Goal: Transaction & Acquisition: Purchase product/service

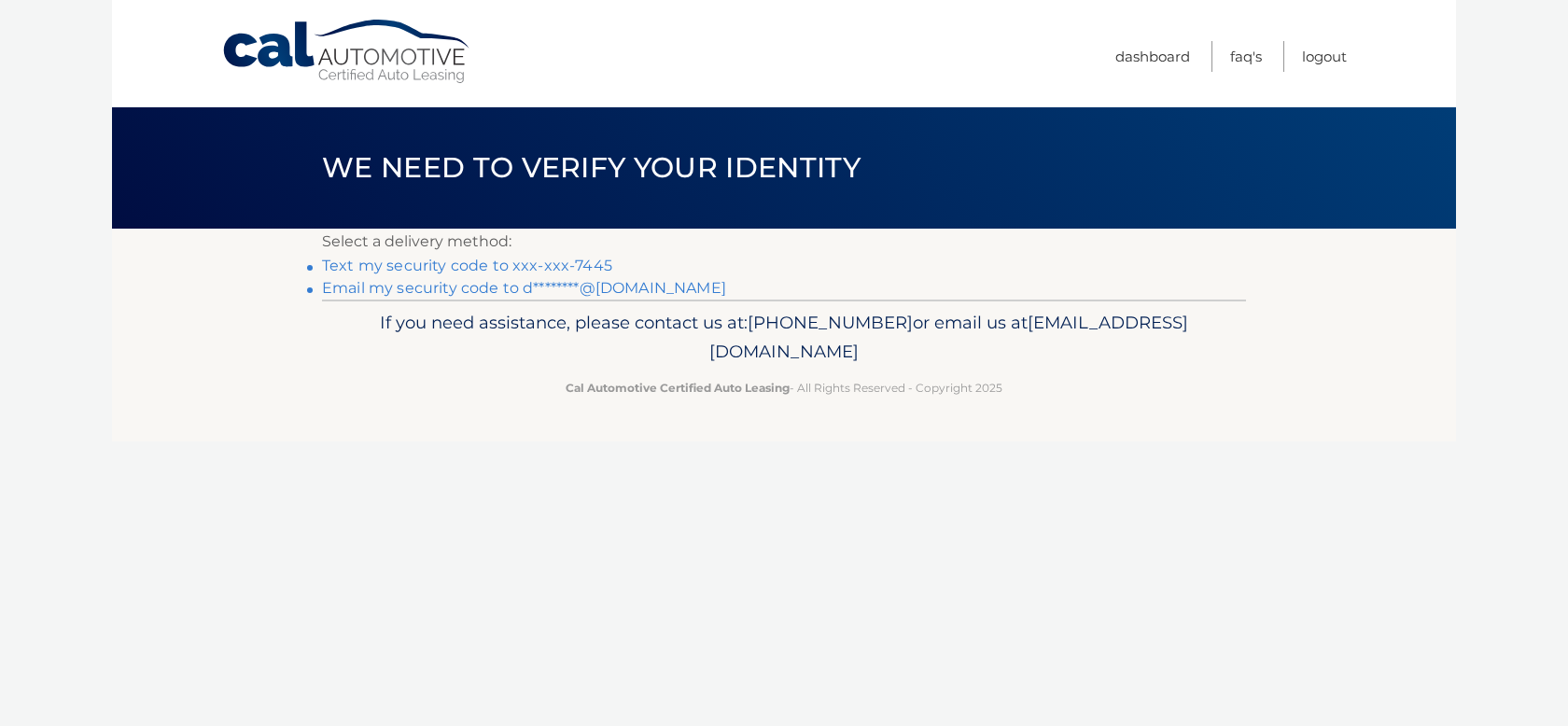
click at [503, 268] on link "Text my security code to xxx-xxx-7445" at bounding box center [467, 265] width 291 height 17
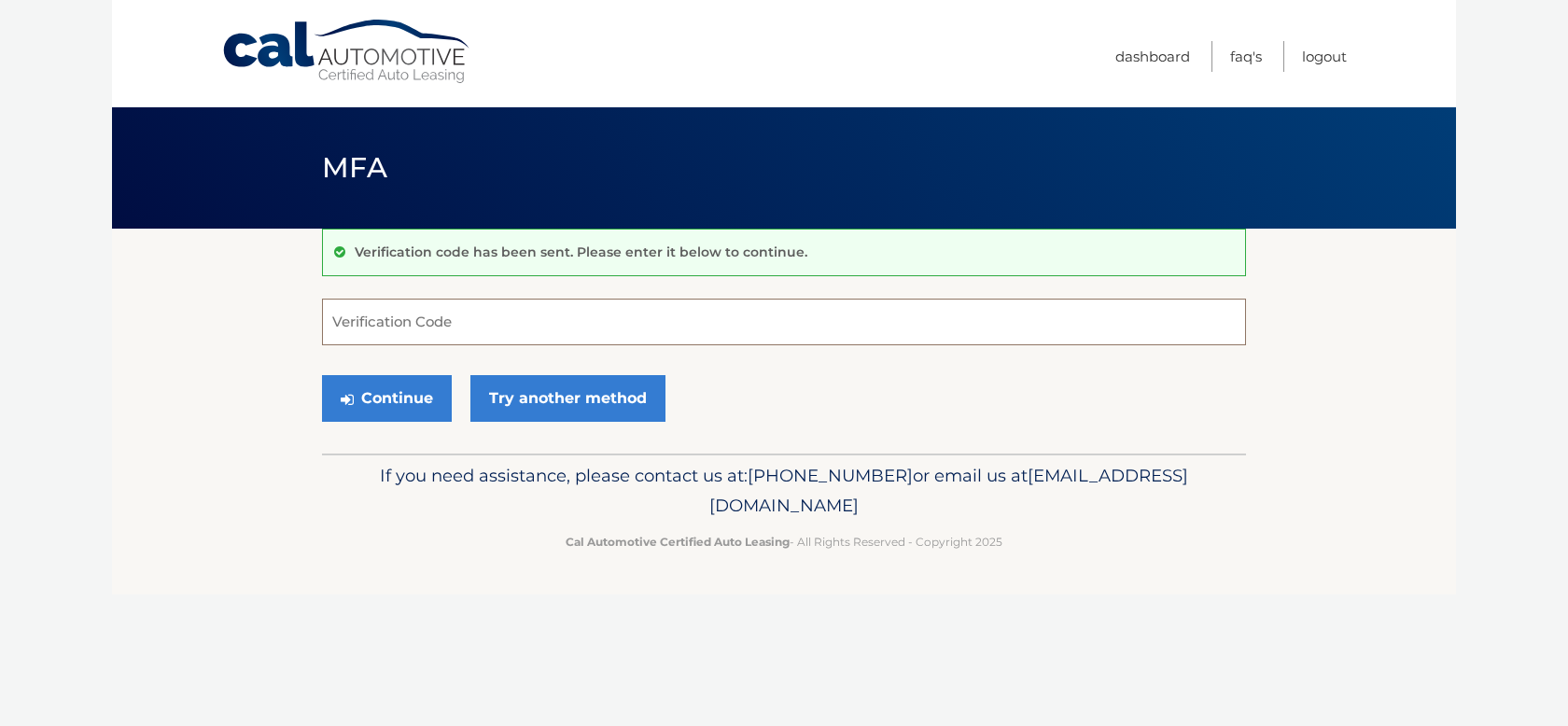
click at [446, 326] on input "Verification Code" at bounding box center [784, 322] width 924 height 47
type input "742942"
click at [388, 396] on button "Continue" at bounding box center [386, 398] width 129 height 47
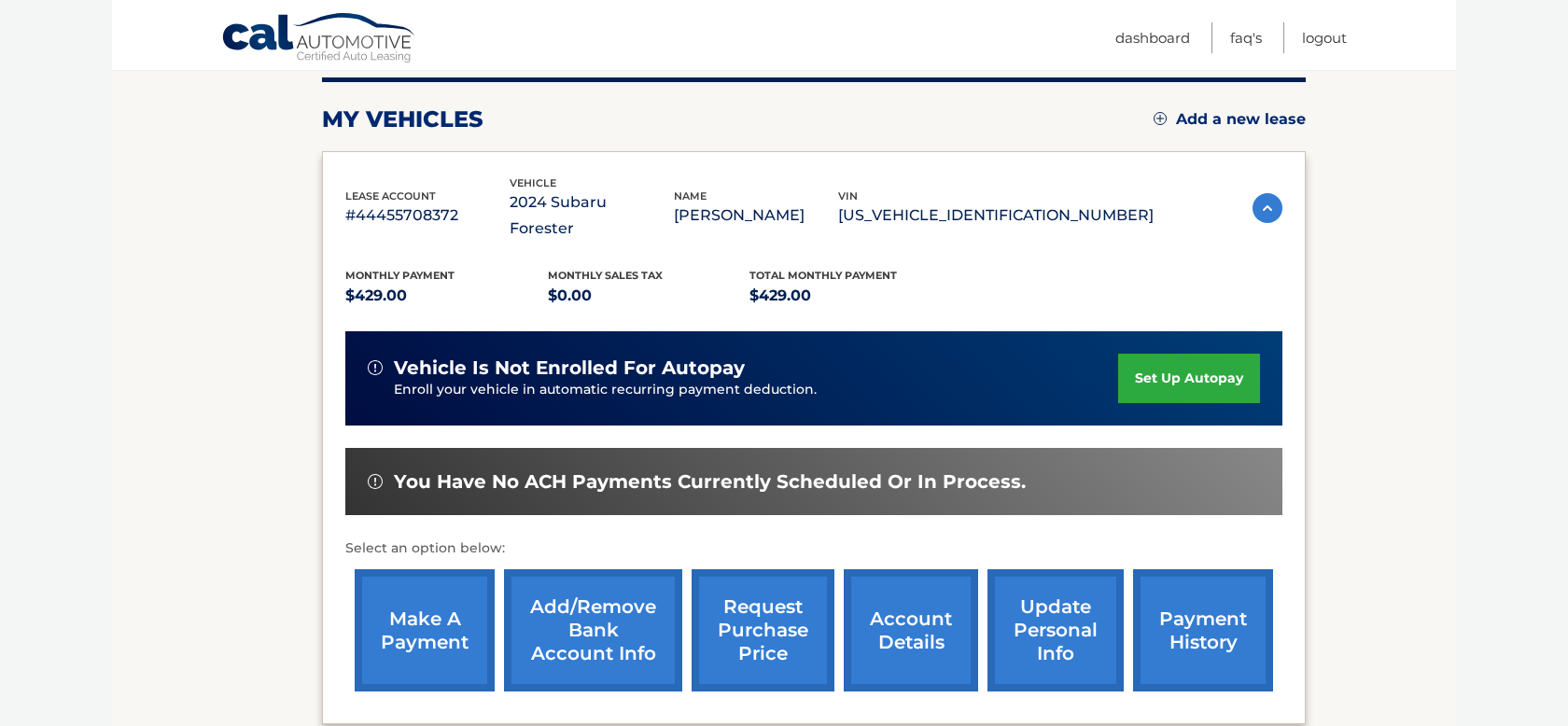
scroll to position [233, 0]
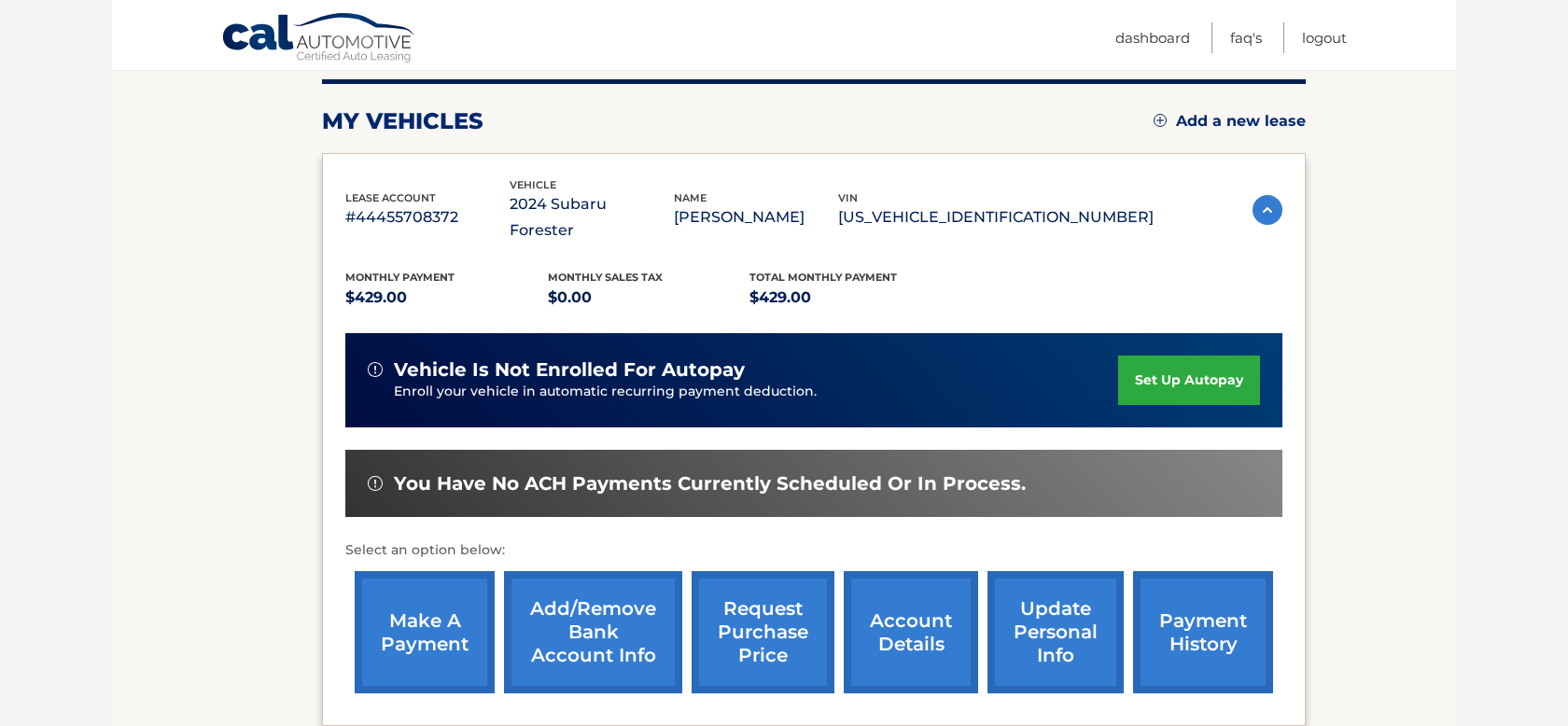
click at [413, 598] on link "make a payment" at bounding box center [425, 633] width 140 height 122
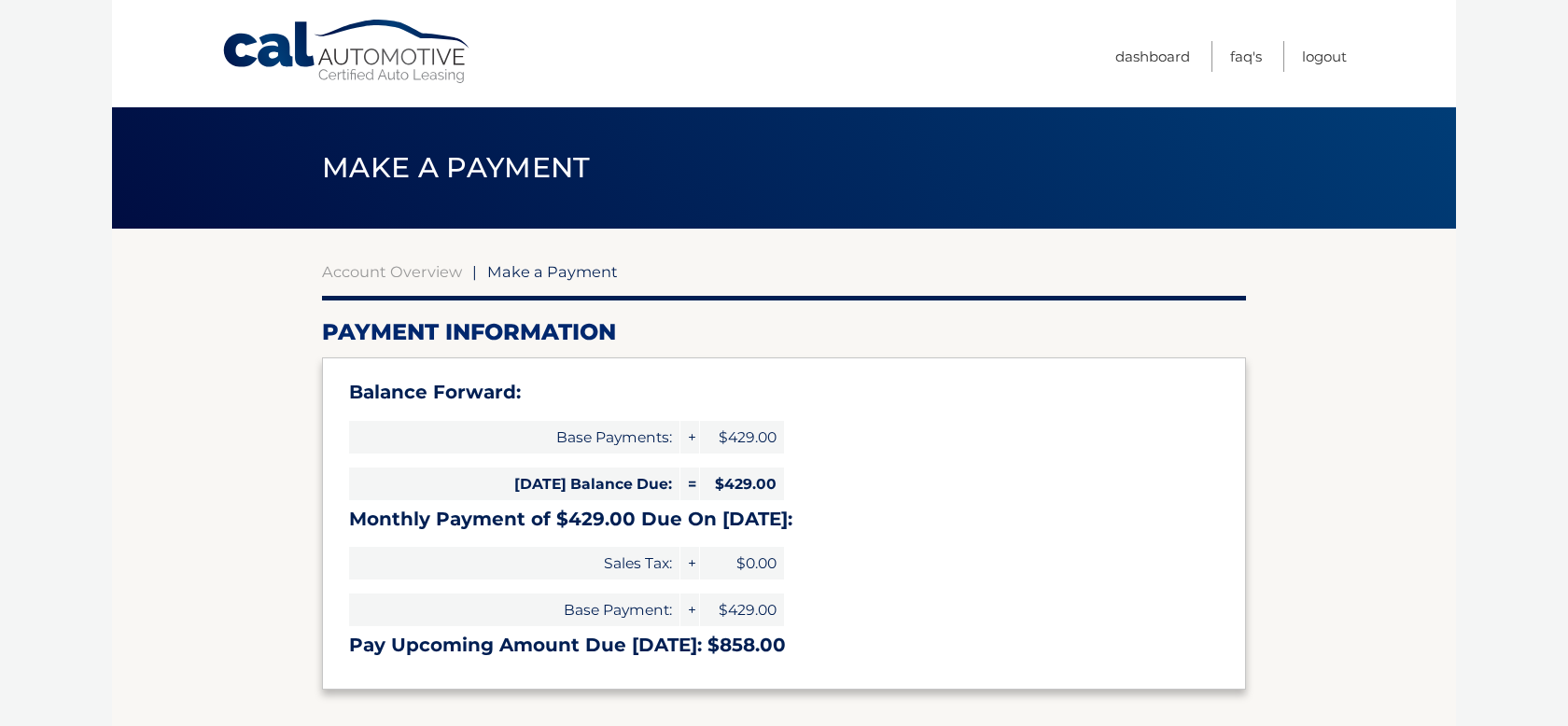
select select "NThmNzdkOTktOTkxYi00YmVhLTgwNmUtYjU1N2EzODQyZjU4"
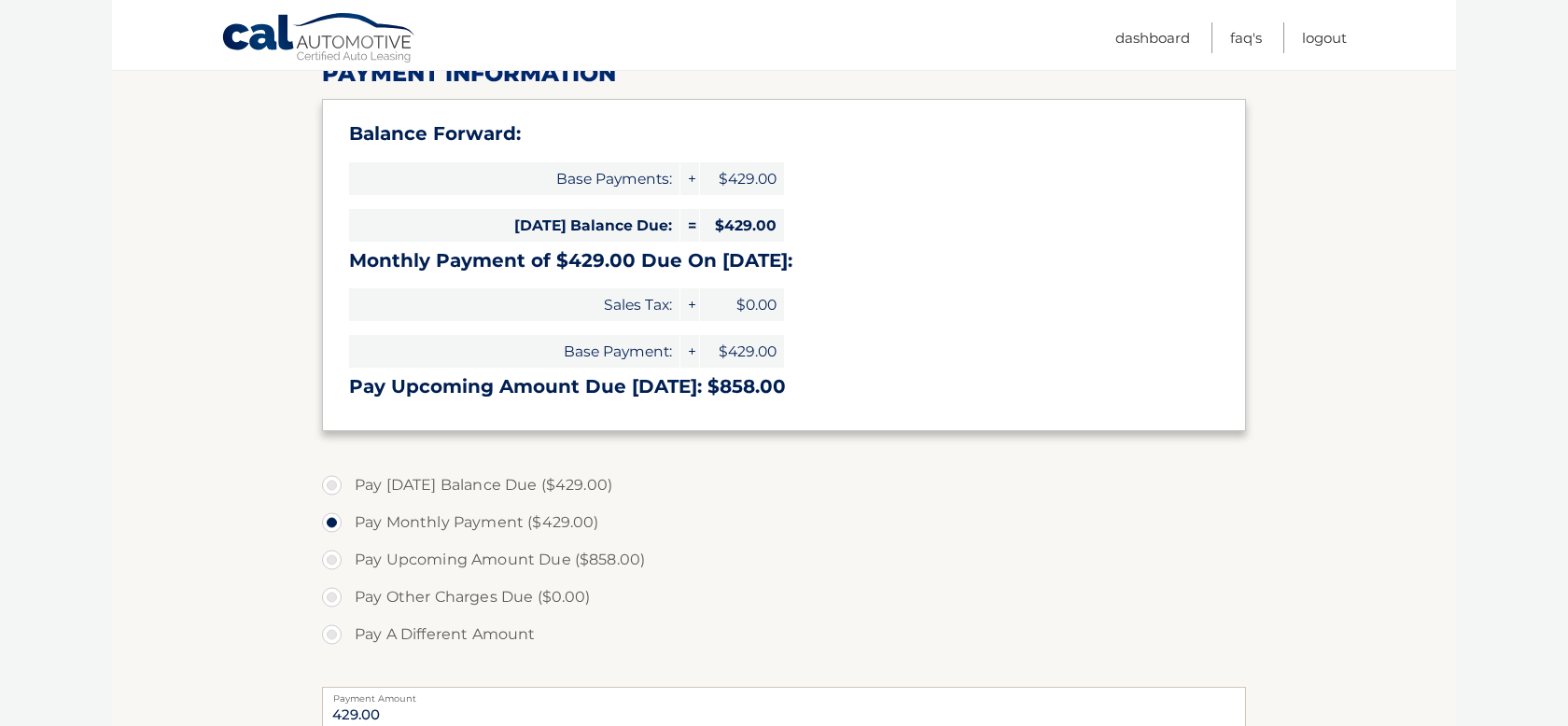
scroll to position [261, 0]
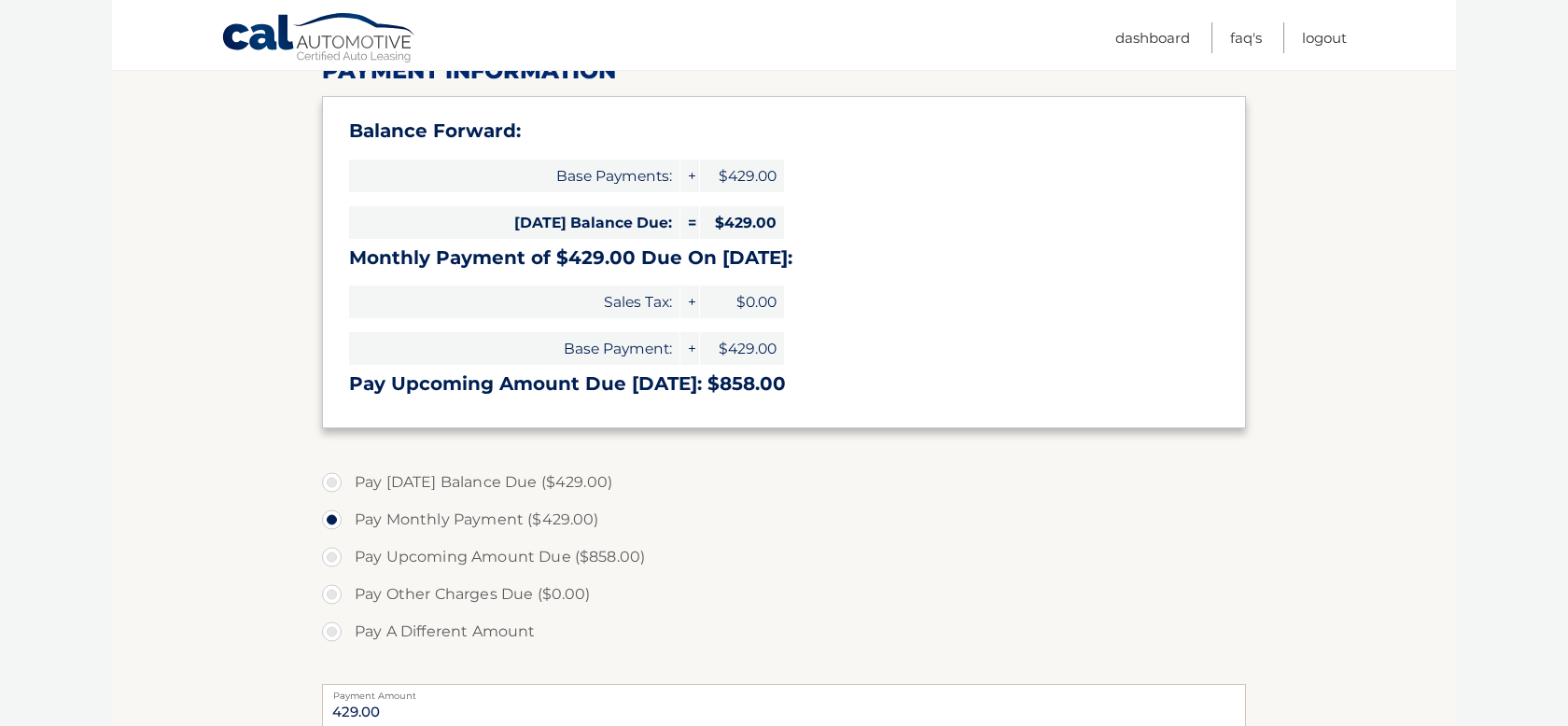
click at [365, 482] on label "Pay [DATE] Balance Due ($429.00)" at bounding box center [784, 482] width 924 height 37
click at [348, 482] on input "Pay [DATE] Balance Due ($429.00)" at bounding box center [338, 478] width 18 height 30
radio input "true"
click at [342, 527] on label "Pay Monthly Payment ($429.00)" at bounding box center [784, 520] width 924 height 37
click at [342, 527] on input "Pay Monthly Payment ($429.00)" at bounding box center [338, 516] width 18 height 30
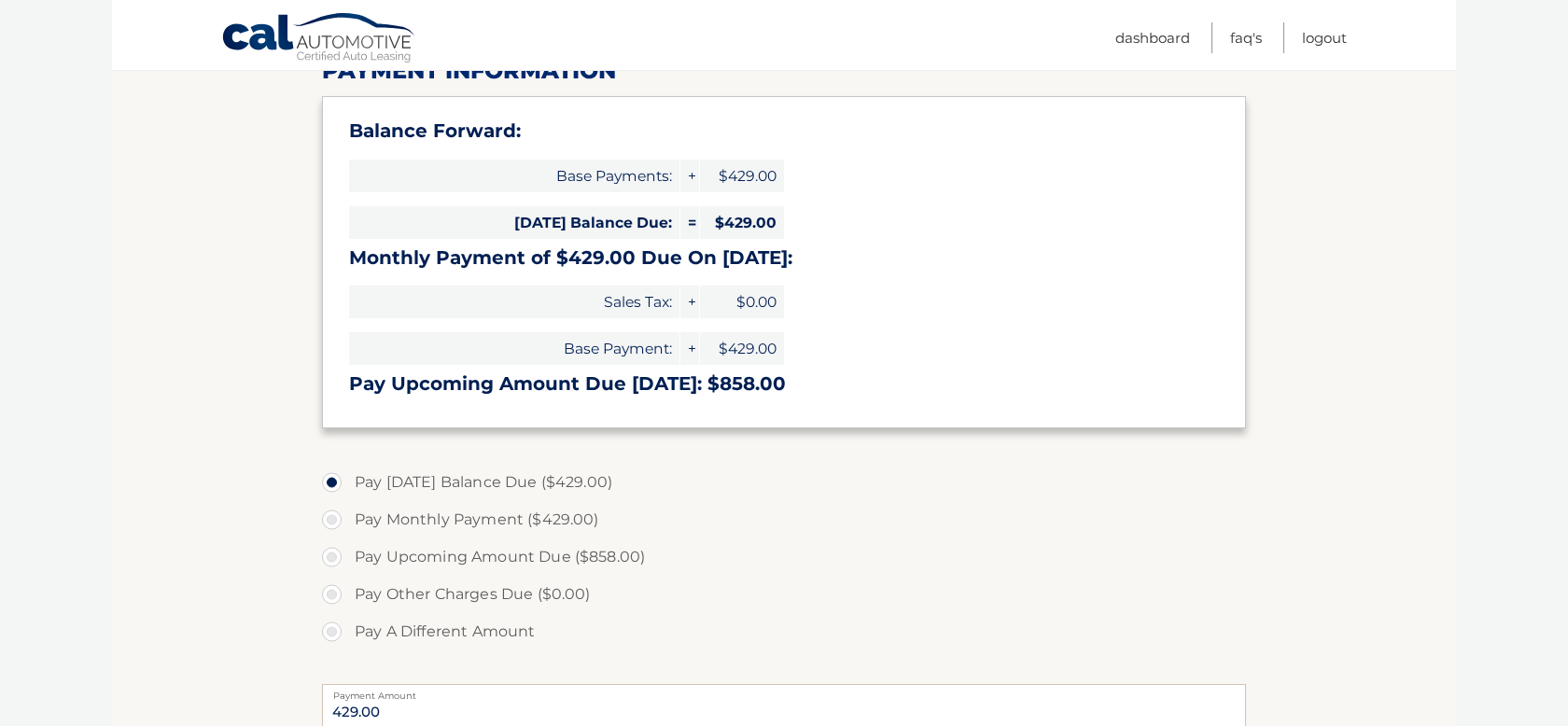
radio input "true"
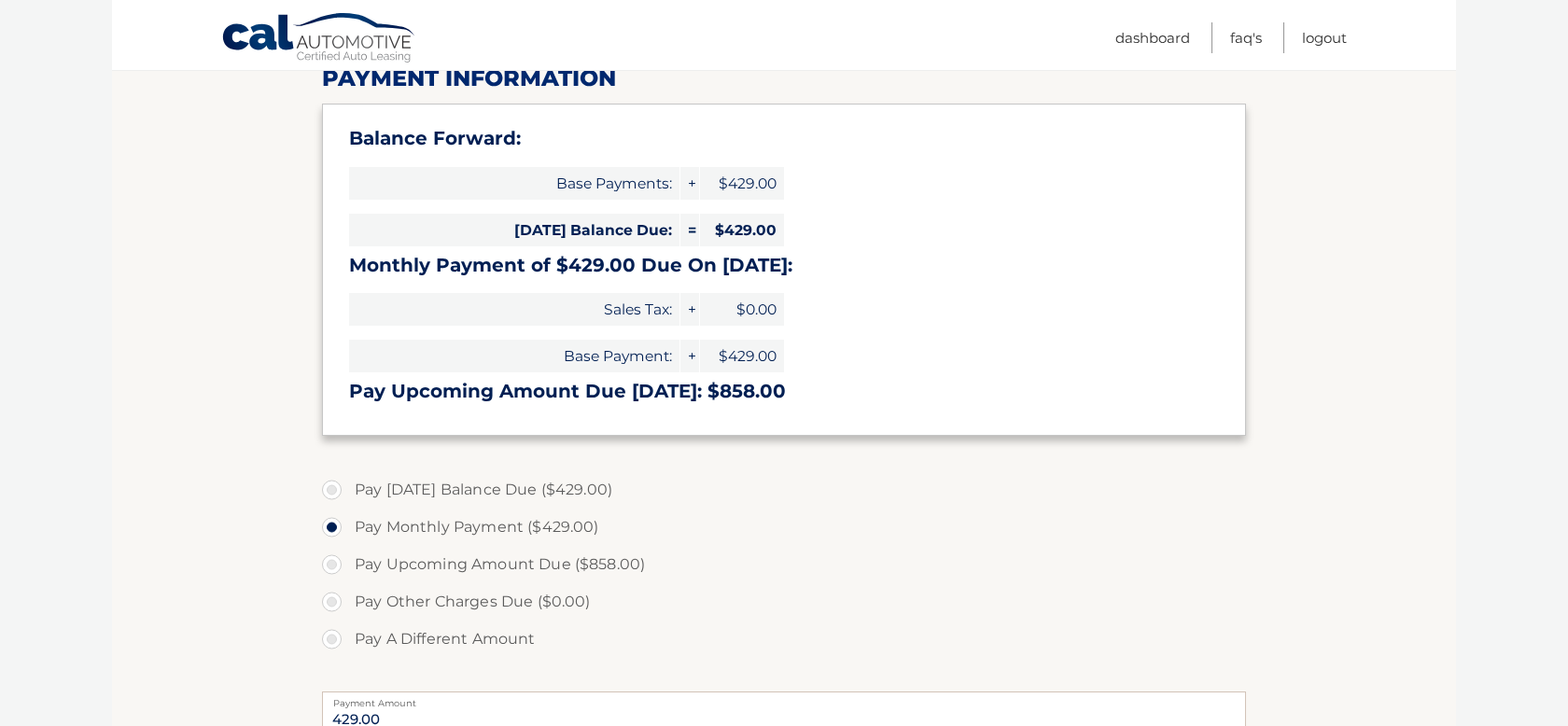
scroll to position [259, 0]
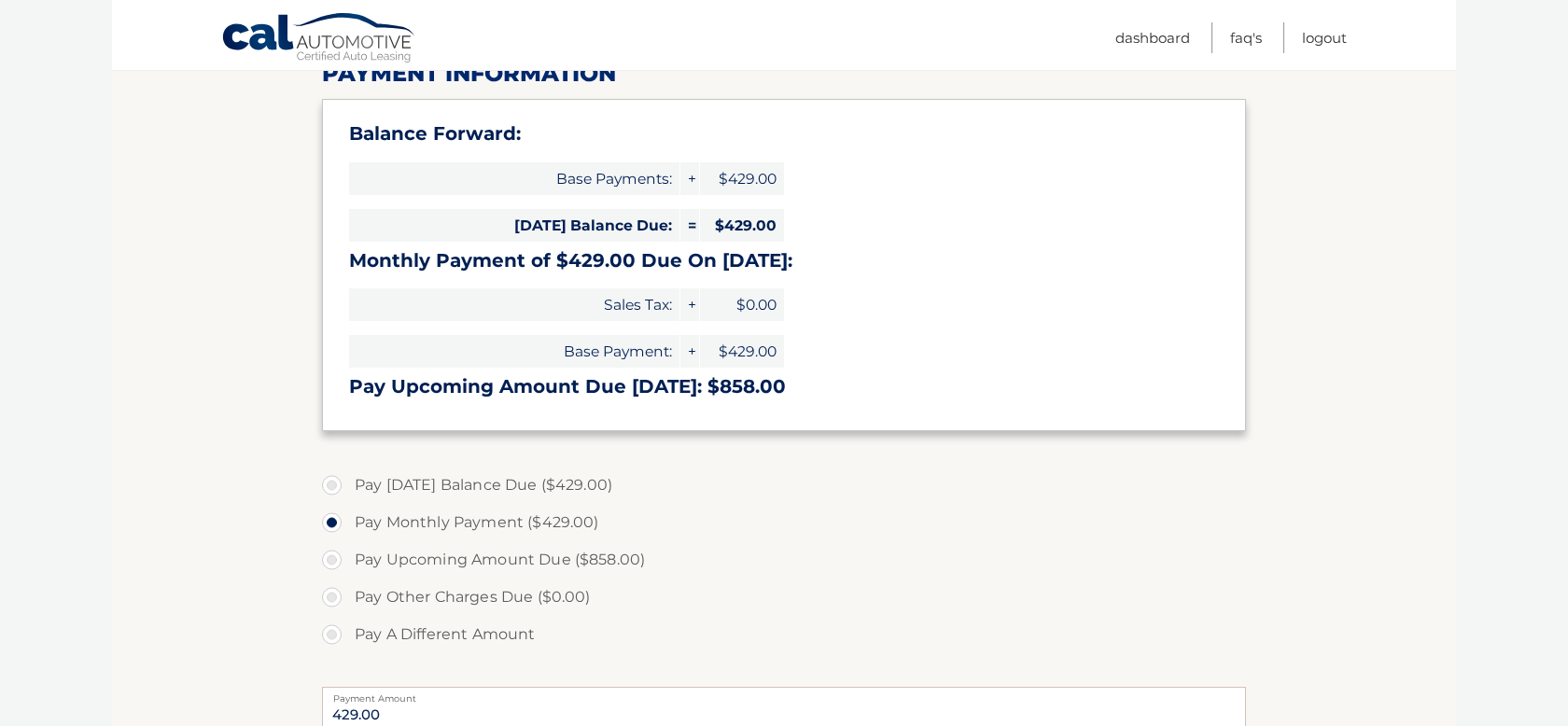
click at [350, 488] on label "Pay [DATE] Balance Due ($429.00)" at bounding box center [784, 485] width 924 height 37
click at [348, 488] on input "Pay [DATE] Balance Due ($429.00)" at bounding box center [338, 481] width 18 height 30
radio input "true"
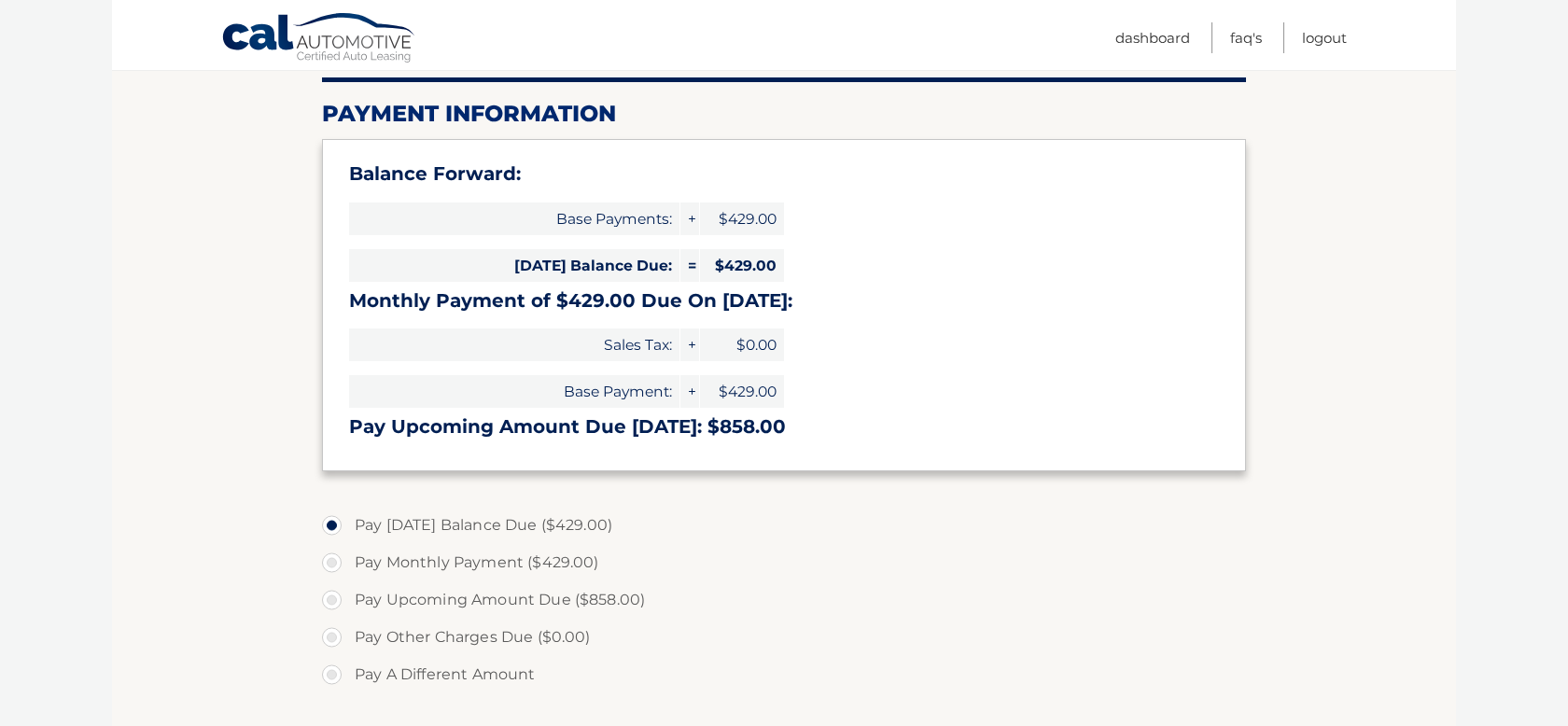
scroll to position [223, 0]
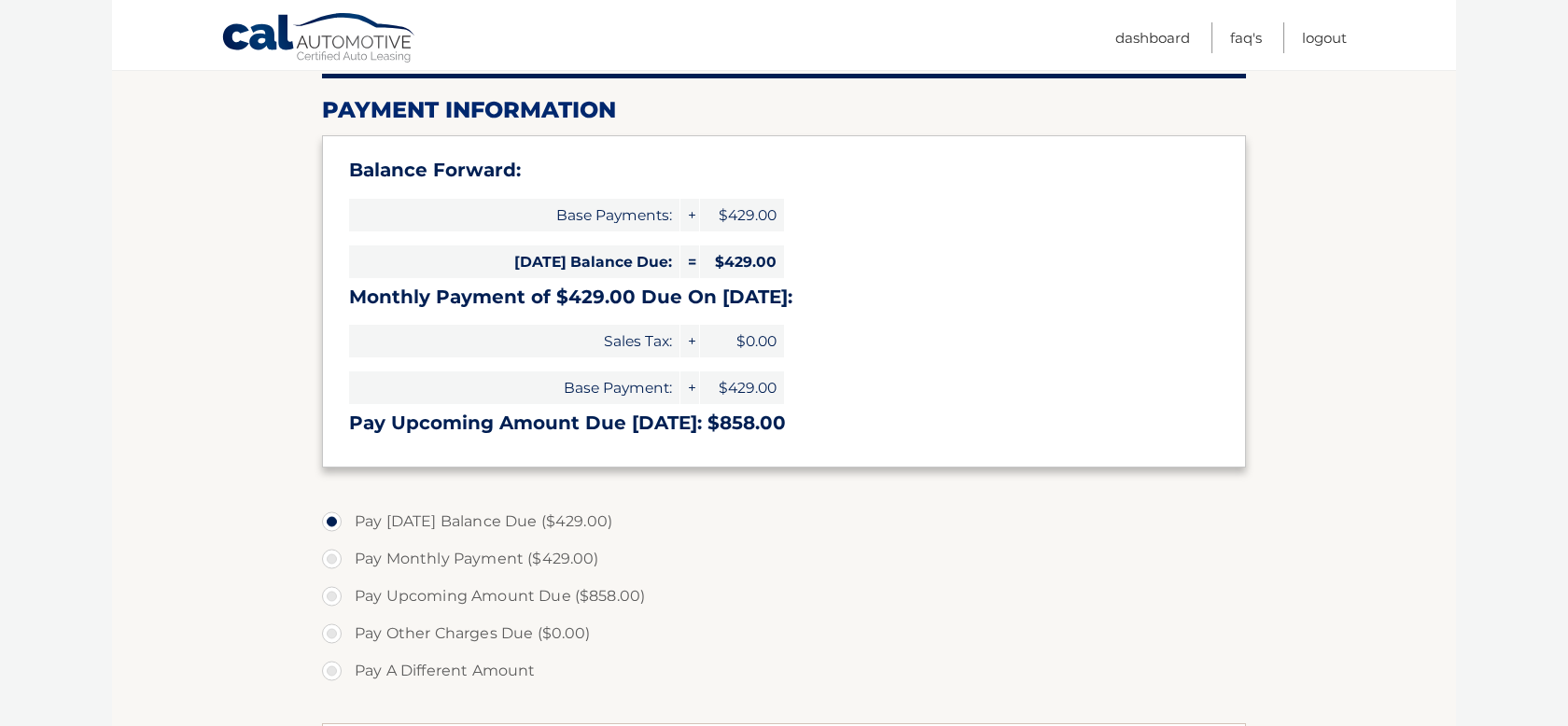
click at [435, 525] on label "Pay [DATE] Balance Due ($429.00)" at bounding box center [784, 522] width 924 height 37
click at [348, 525] on input "Pay [DATE] Balance Due ($429.00)" at bounding box center [338, 518] width 18 height 30
click at [365, 557] on label "Pay Monthly Payment ($429.00)" at bounding box center [784, 559] width 924 height 37
click at [348, 557] on input "Pay Monthly Payment ($429.00)" at bounding box center [338, 555] width 18 height 30
radio input "true"
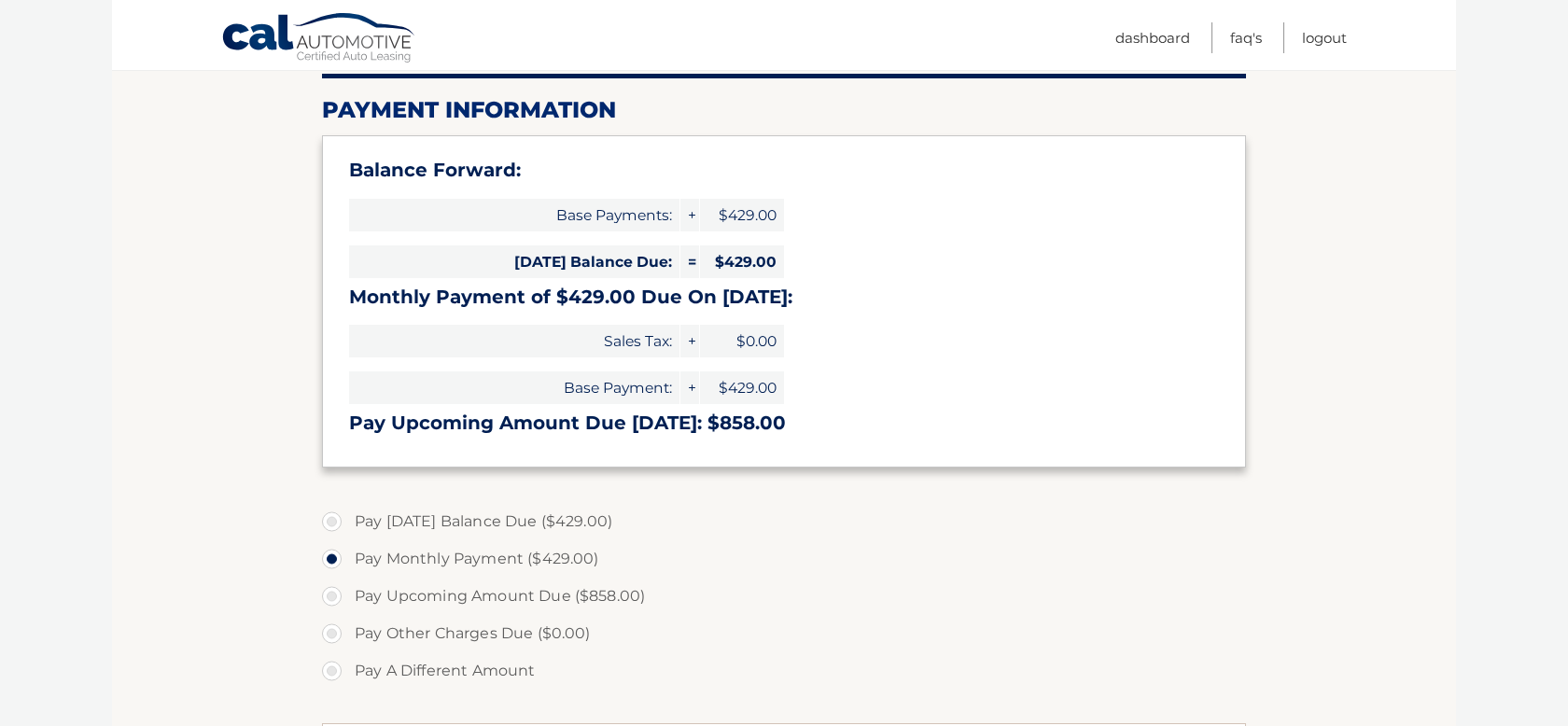
click at [365, 519] on label "Pay [DATE] Balance Due ($429.00)" at bounding box center [784, 522] width 924 height 37
click at [348, 519] on input "Pay [DATE] Balance Due ($429.00)" at bounding box center [338, 518] width 18 height 30
radio input "true"
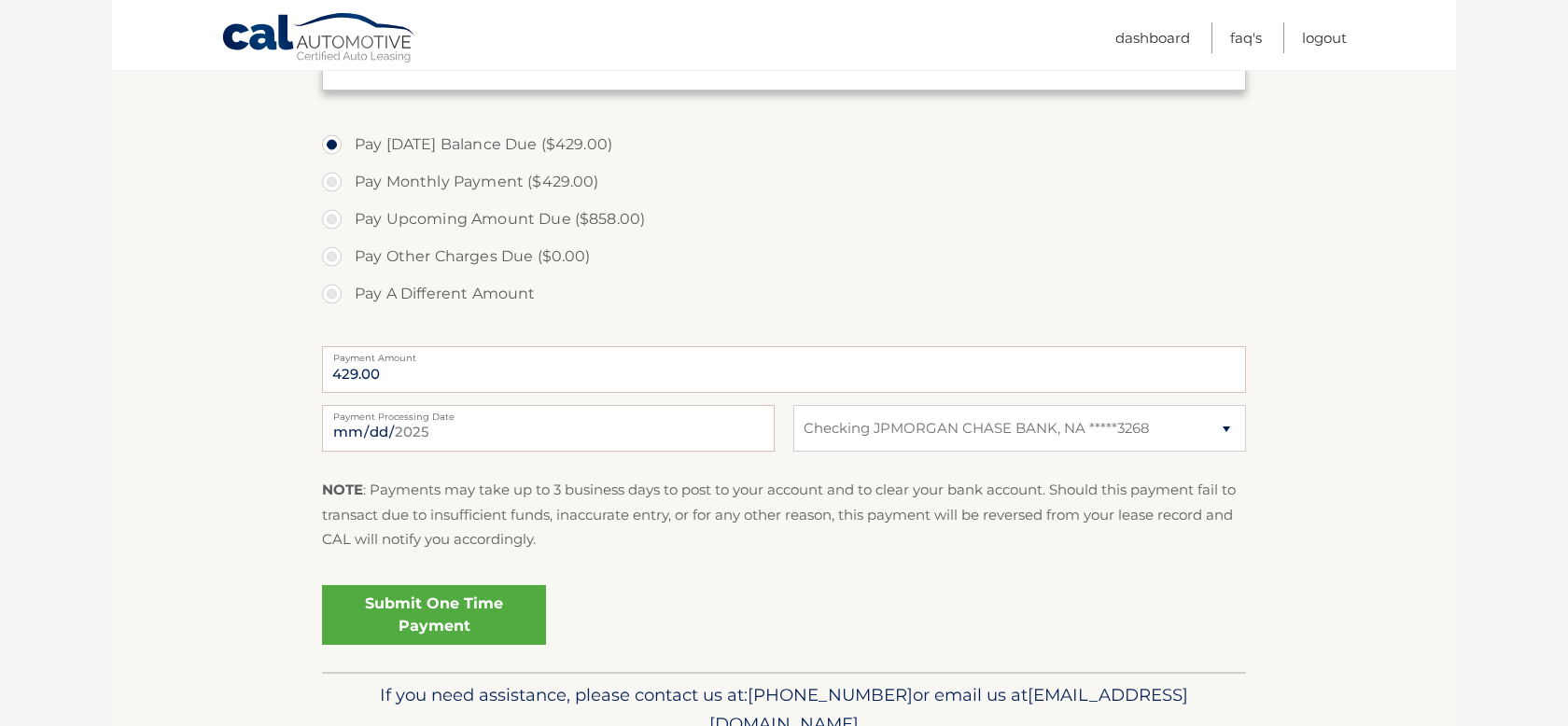
scroll to position [603, 0]
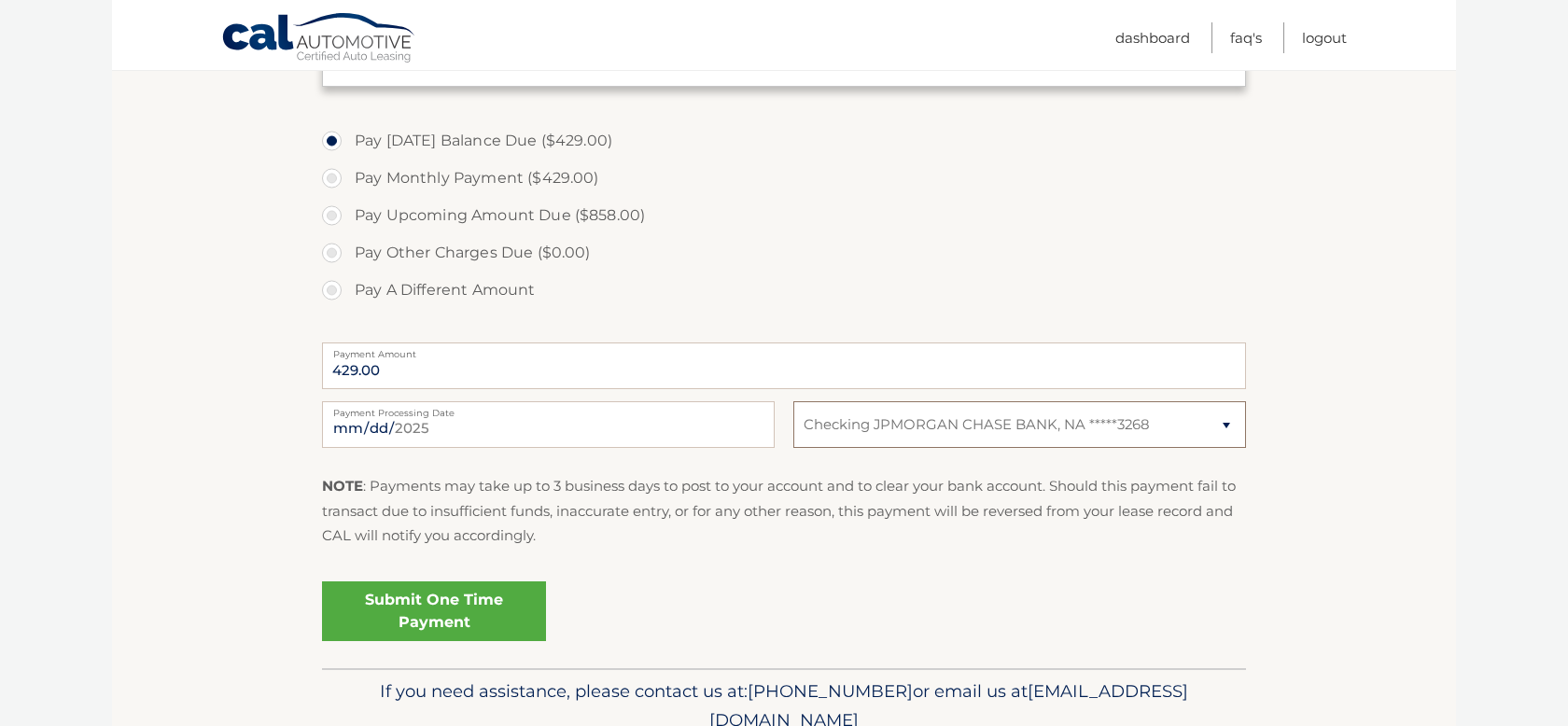
click at [871, 434] on select "Select Bank Account Checking JPMORGAN CHASE BANK, NA *****3268" at bounding box center [1020, 425] width 453 height 47
click at [793, 401] on select "Select Bank Account Checking JPMORGAN CHASE BANK, NA *****3268" at bounding box center [1020, 425] width 453 height 47
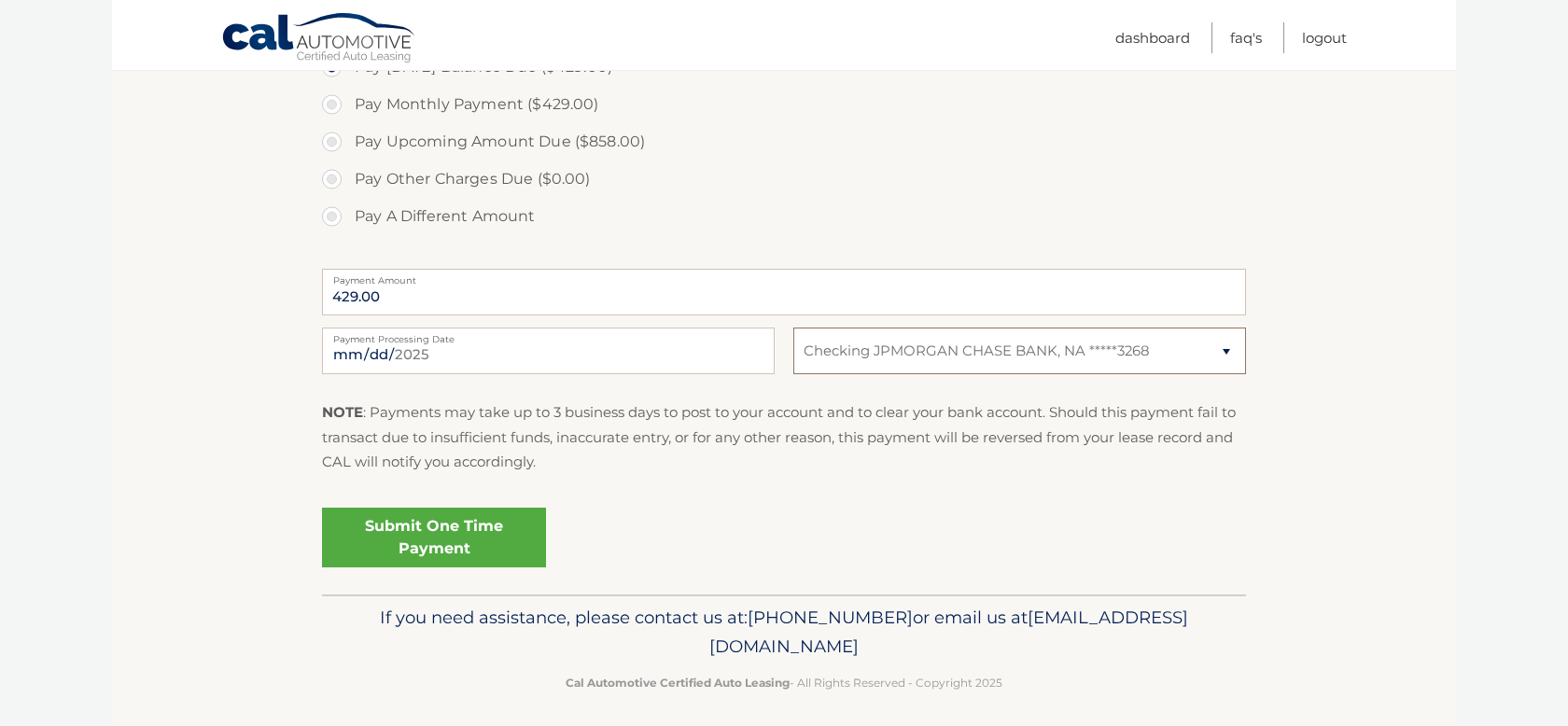
scroll to position [687, 0]
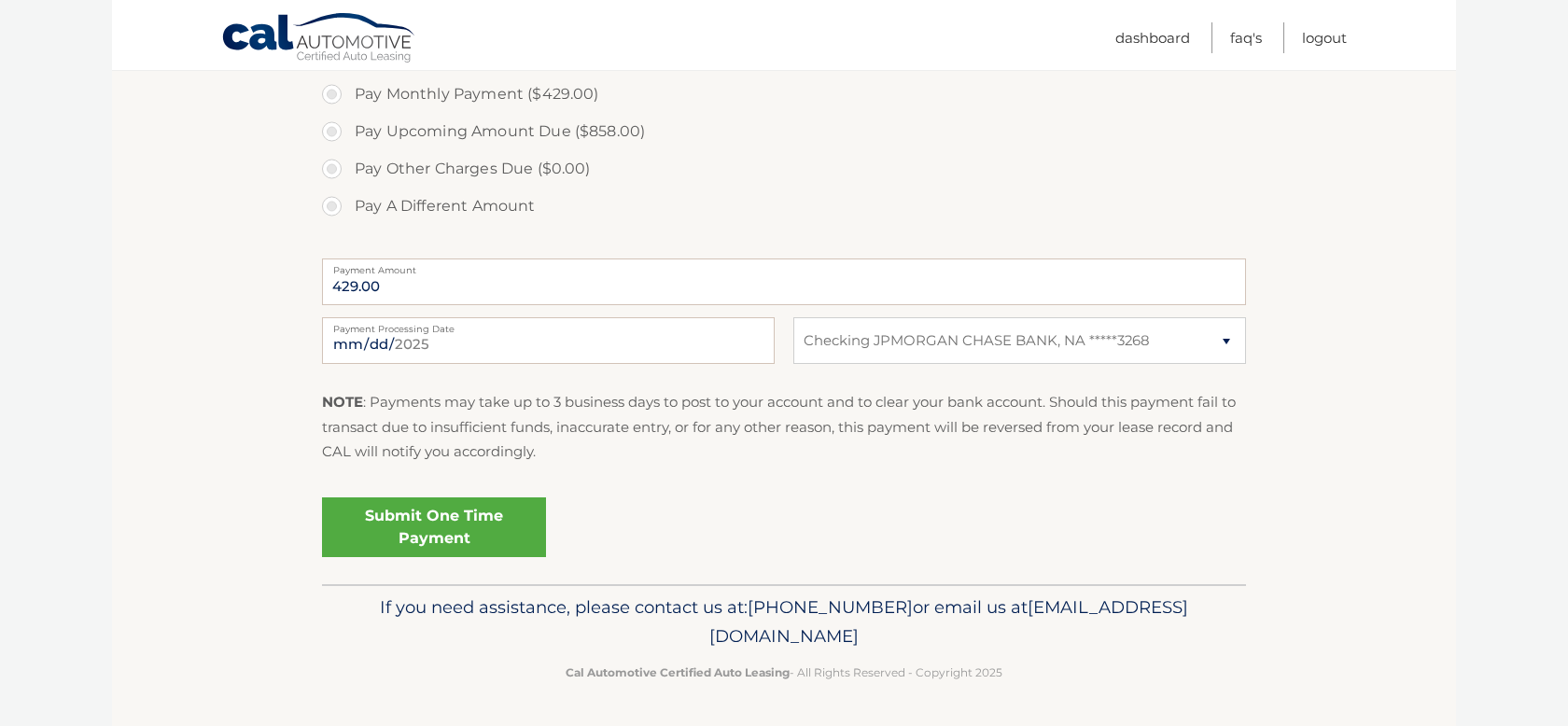
click at [410, 506] on link "Submit One Time Payment" at bounding box center [434, 527] width 224 height 59
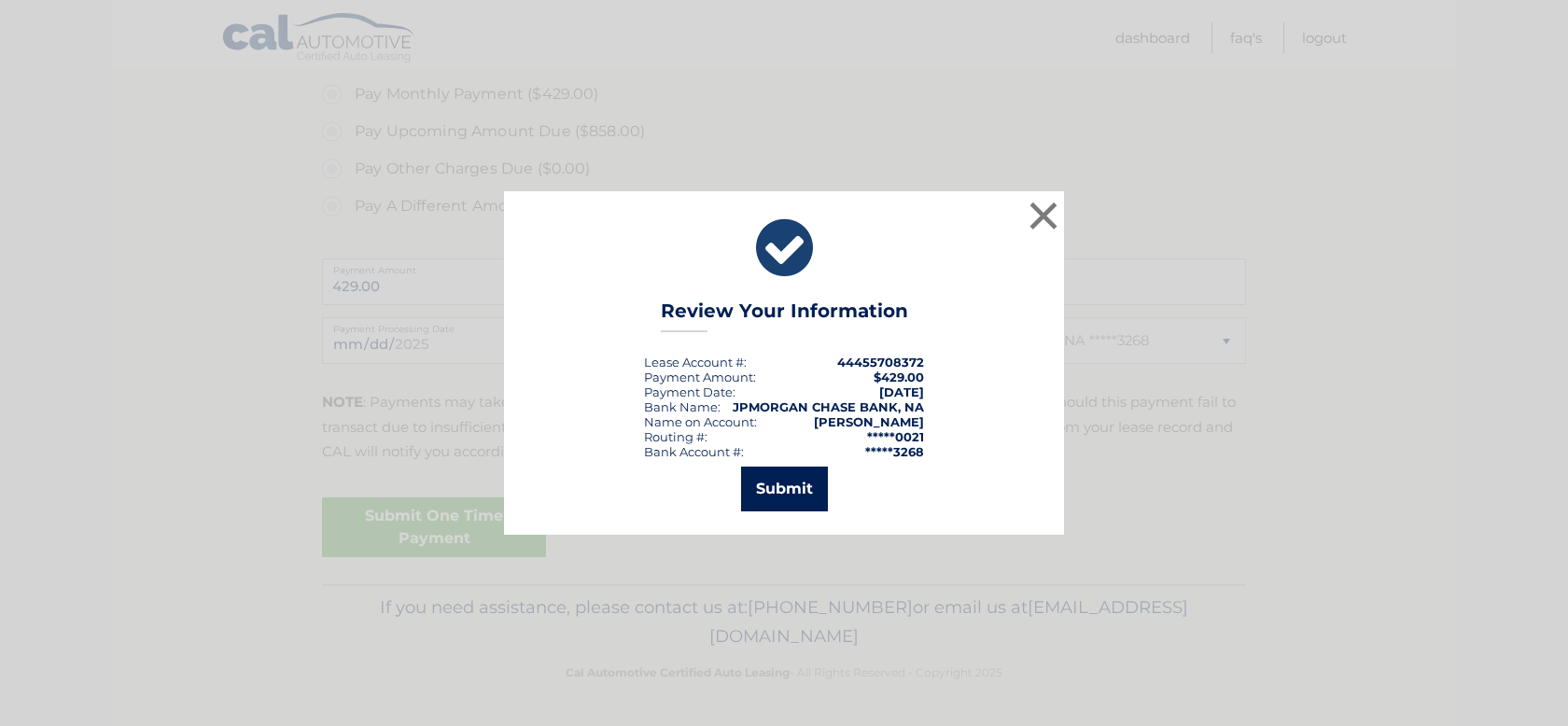
click at [783, 495] on button "Submit" at bounding box center [784, 489] width 87 height 45
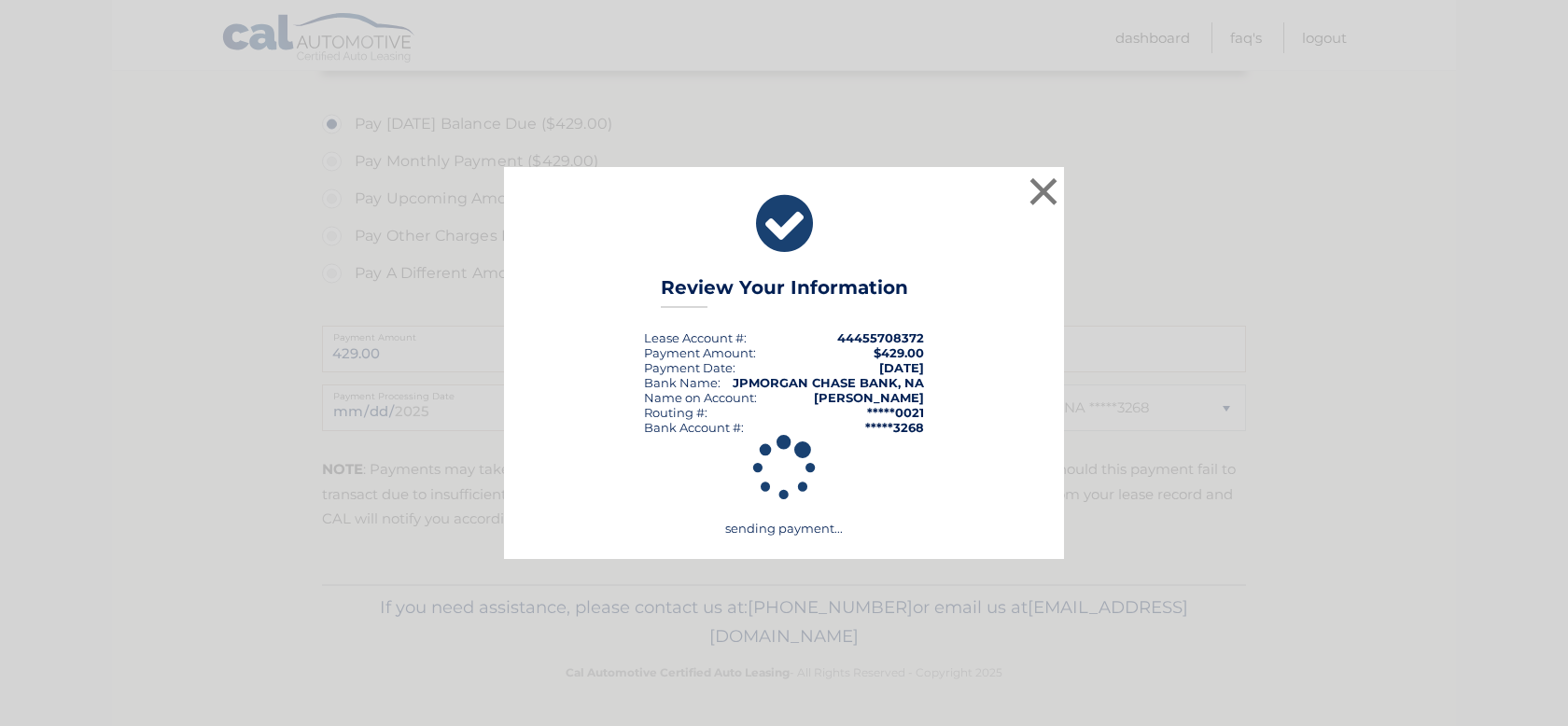
scroll to position [620, 0]
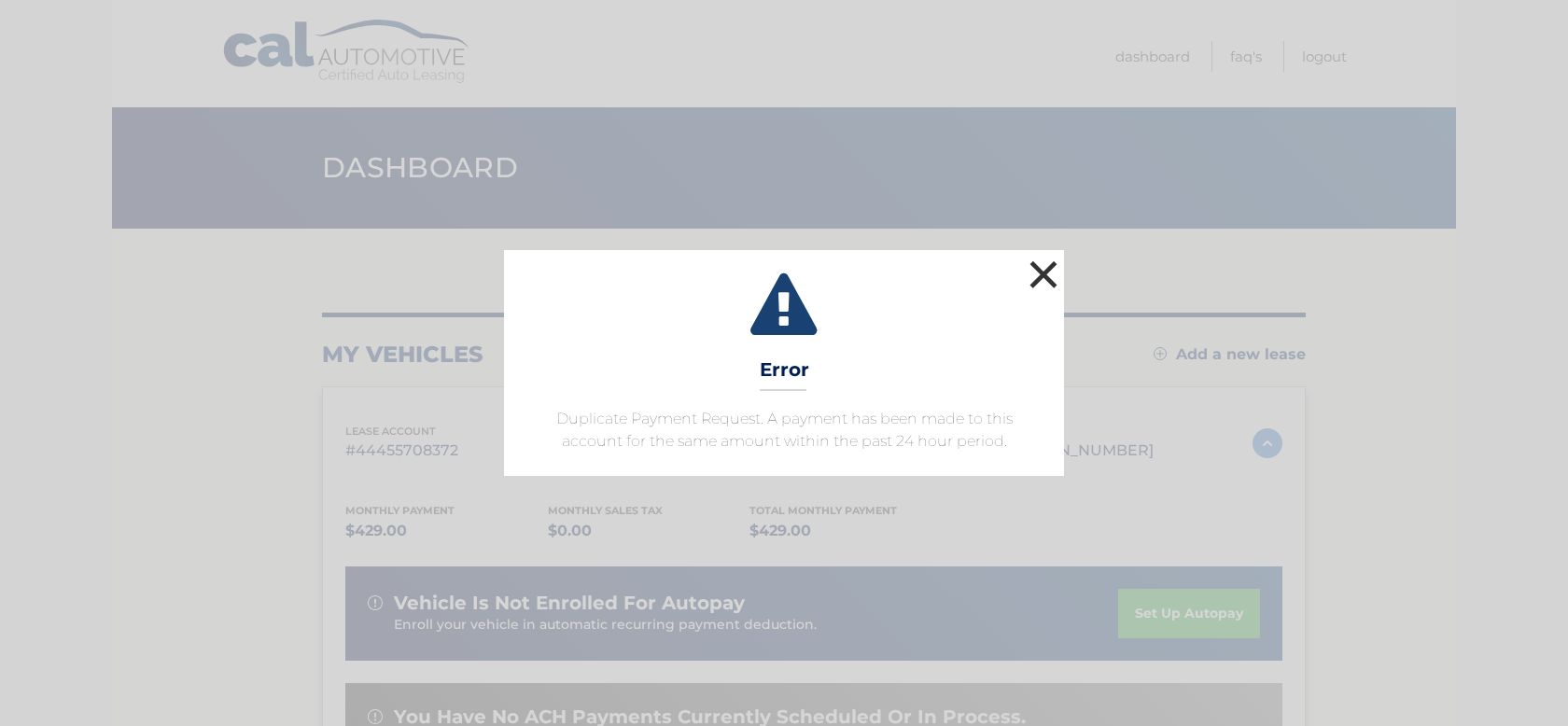
click at [1041, 271] on button "×" at bounding box center [1043, 274] width 37 height 37
